Goal: Task Accomplishment & Management: Use online tool/utility

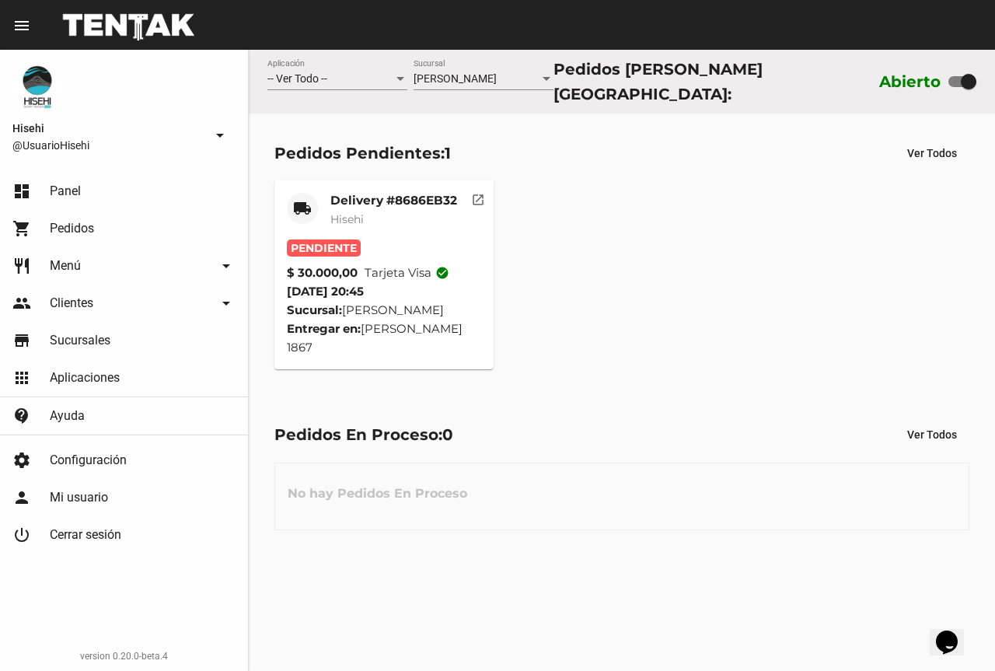
click at [354, 212] on span "Hisehi" at bounding box center [346, 219] width 33 height 14
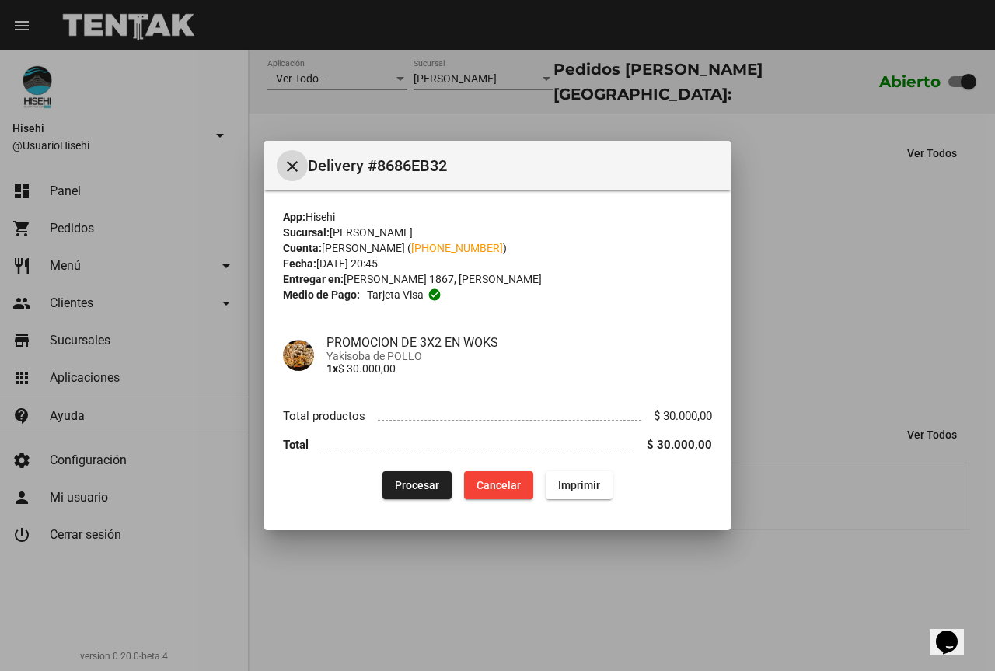
click at [393, 361] on span "Yakisoba de POLLO" at bounding box center [519, 356] width 386 height 12
click at [430, 484] on span "Procesar" at bounding box center [417, 485] width 44 height 12
